Goal: Task Accomplishment & Management: Manage account settings

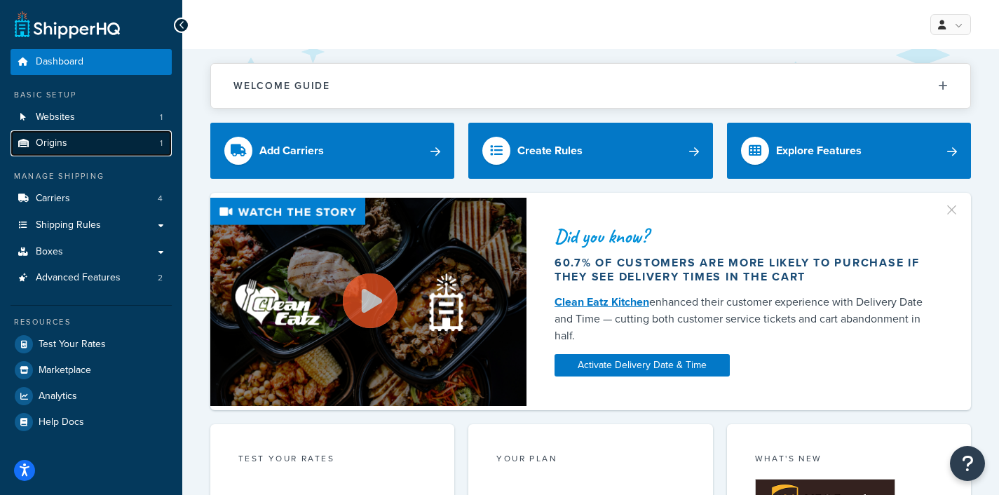
click at [128, 144] on link "Origins 1" at bounding box center [91, 143] width 161 height 26
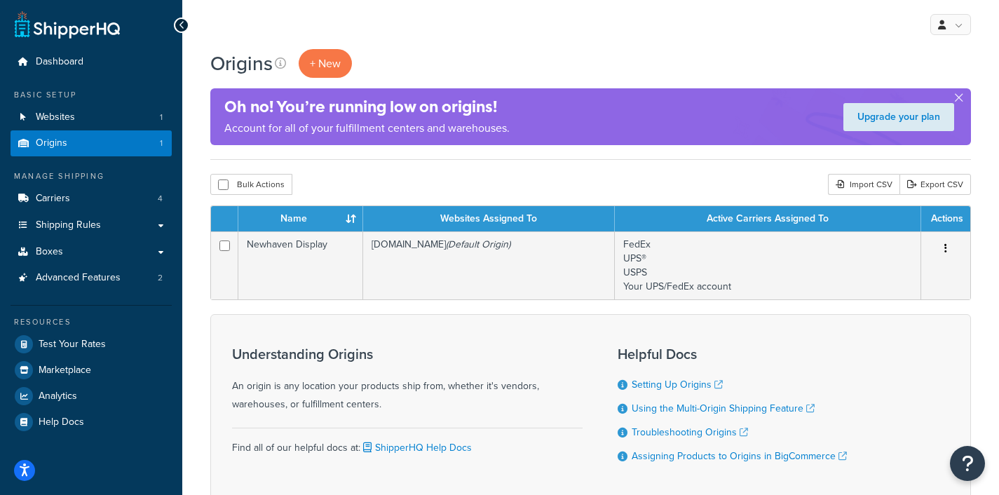
click at [97, 163] on ul "Dashboard Basic Setup Websites 1 Origins 1 Manage Shipping Carriers 4 Shipping …" at bounding box center [91, 242] width 161 height 386
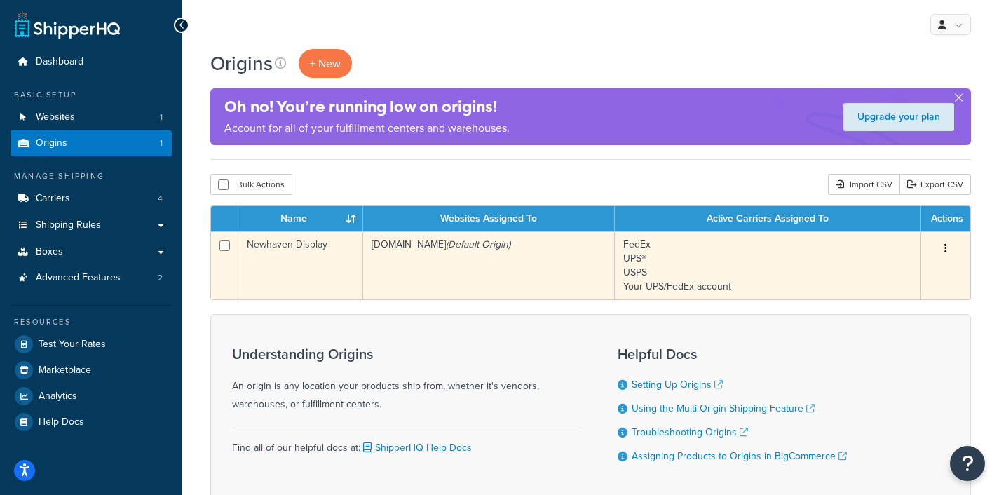
click at [691, 271] on td "FedEx UPS® USPS Your UPS/FedEx account" at bounding box center [768, 265] width 306 height 68
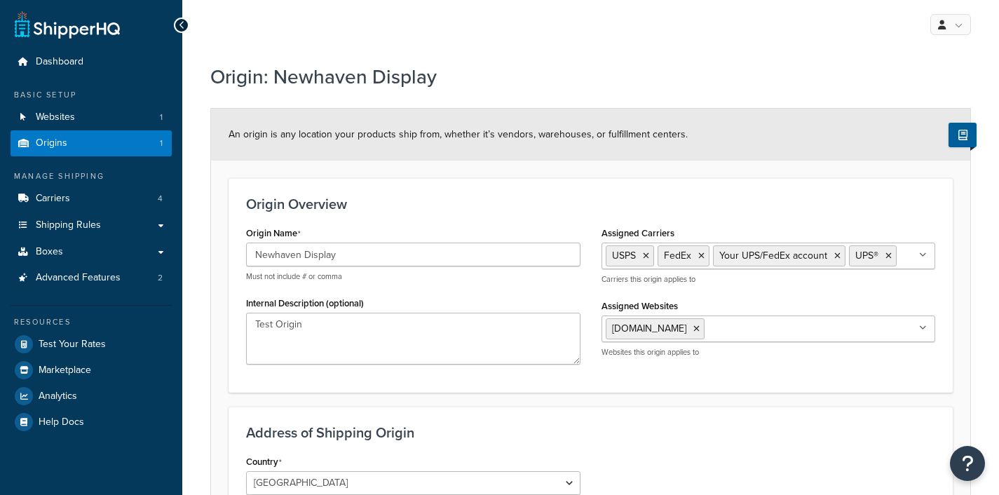
select select "13"
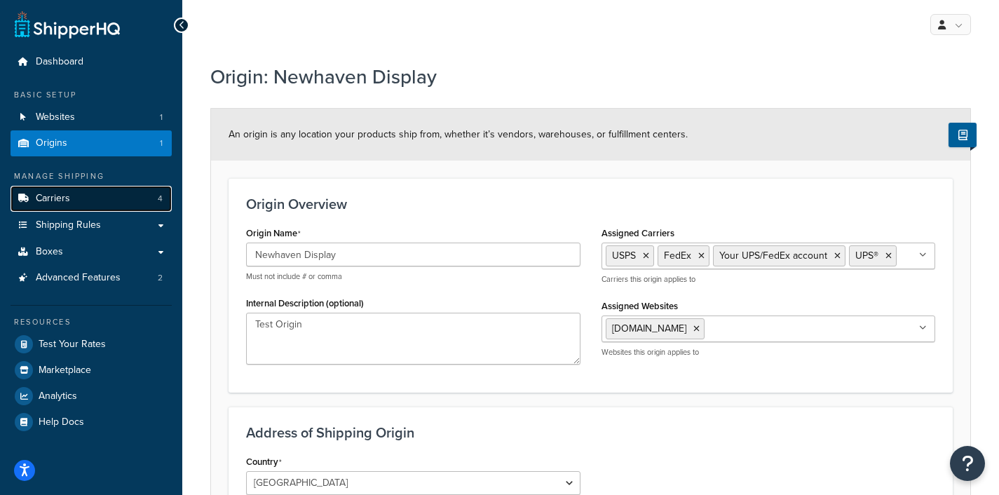
click at [88, 201] on link "Carriers 4" at bounding box center [91, 199] width 161 height 26
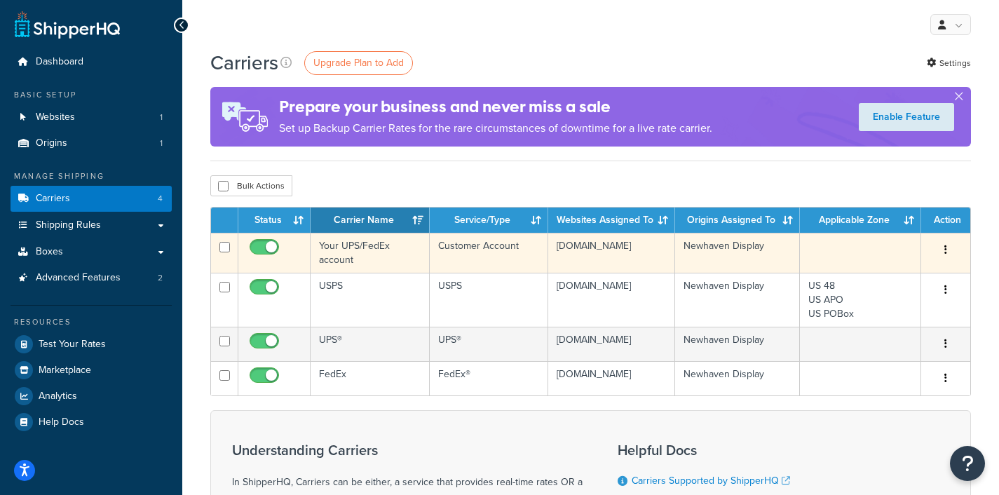
click at [347, 252] on td "Your UPS/FedEx account" at bounding box center [370, 253] width 119 height 40
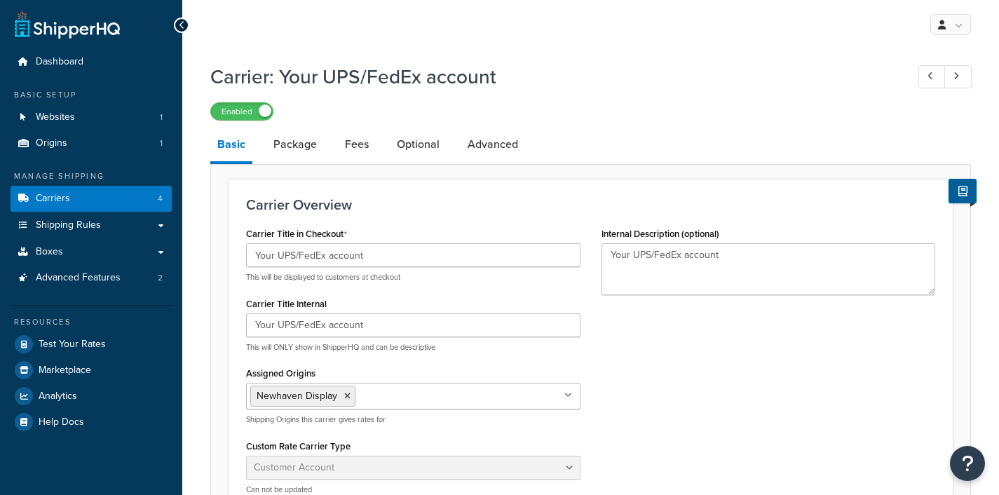
select select "customerAccount"
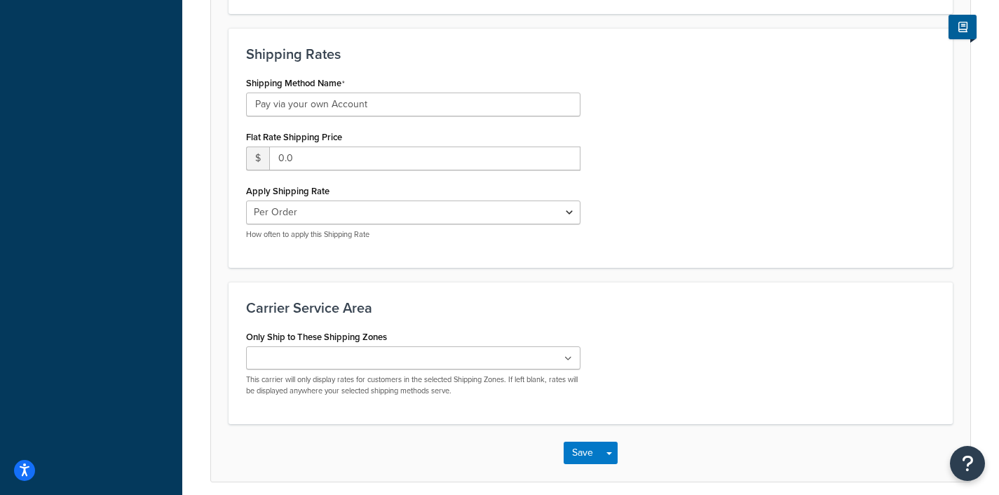
scroll to position [566, 0]
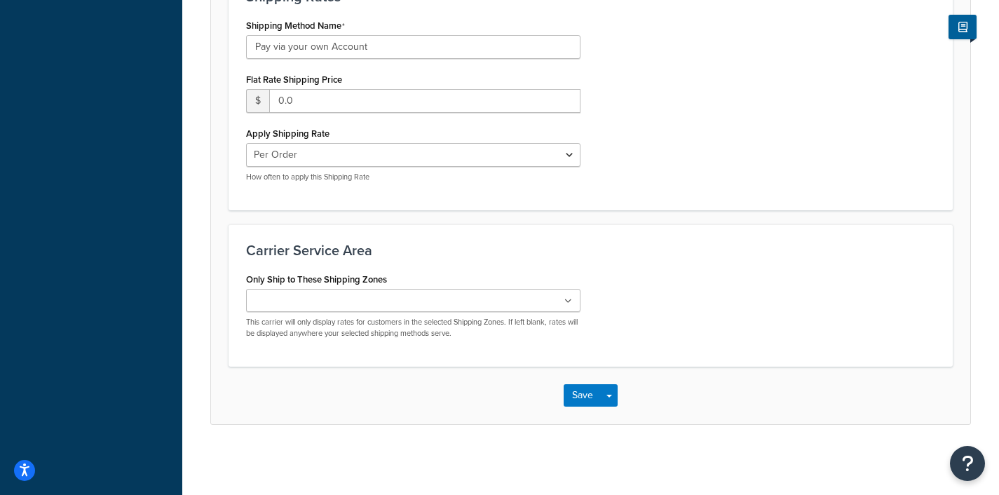
click at [569, 302] on icon at bounding box center [568, 301] width 8 height 8
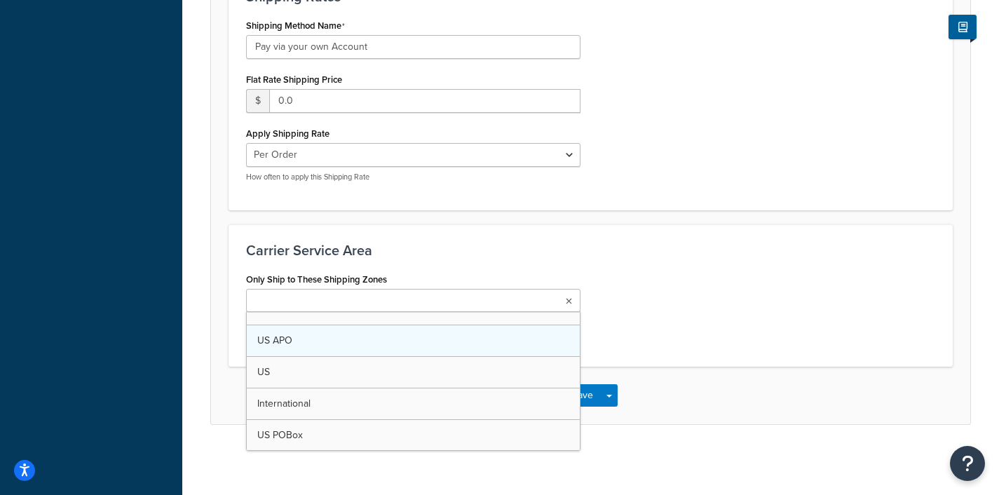
scroll to position [0, 0]
click at [728, 275] on div "Only Ship to These Shipping Zones US 48 US APO US International US POBox Add Ne…" at bounding box center [591, 309] width 710 height 80
click at [563, 295] on ul at bounding box center [413, 300] width 334 height 23
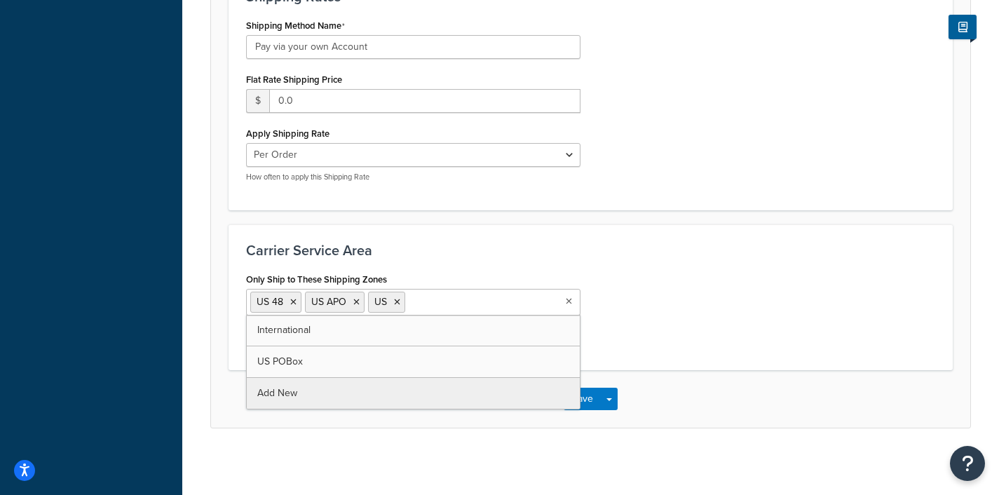
click at [668, 370] on div "Save Save Dropdown Save and Edit" at bounding box center [590, 398] width 759 height 57
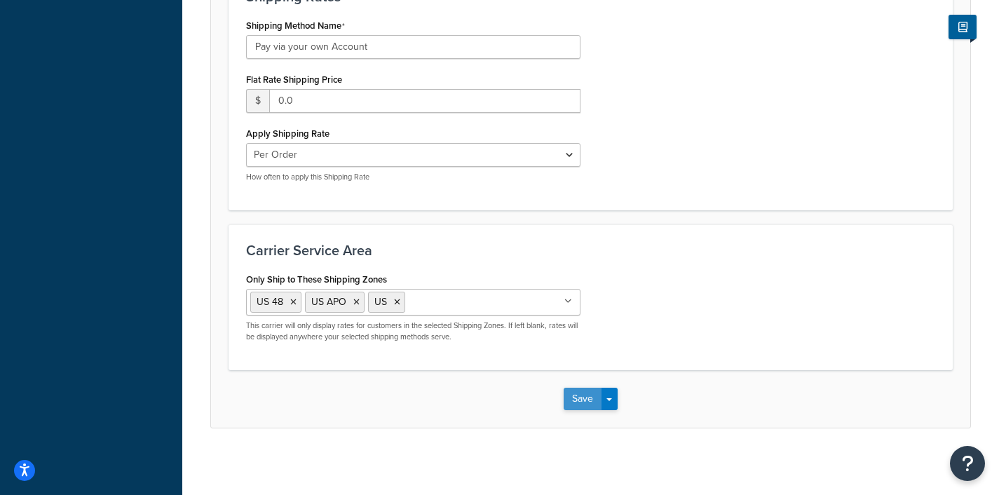
click at [579, 400] on button "Save" at bounding box center [583, 399] width 38 height 22
